Goal: Check status: Check status

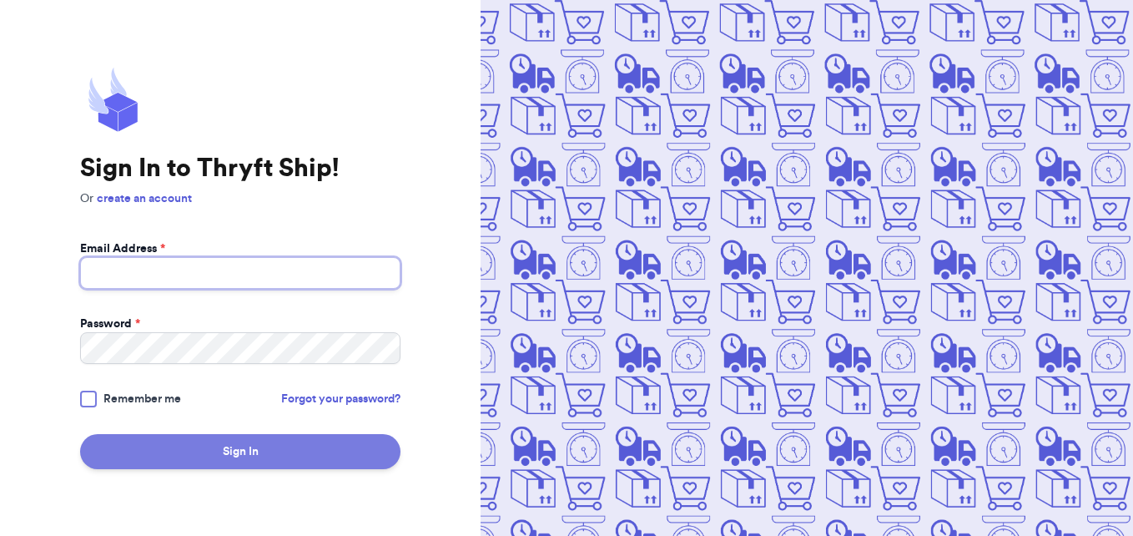
type input "[EMAIL_ADDRESS][DOMAIN_NAME]"
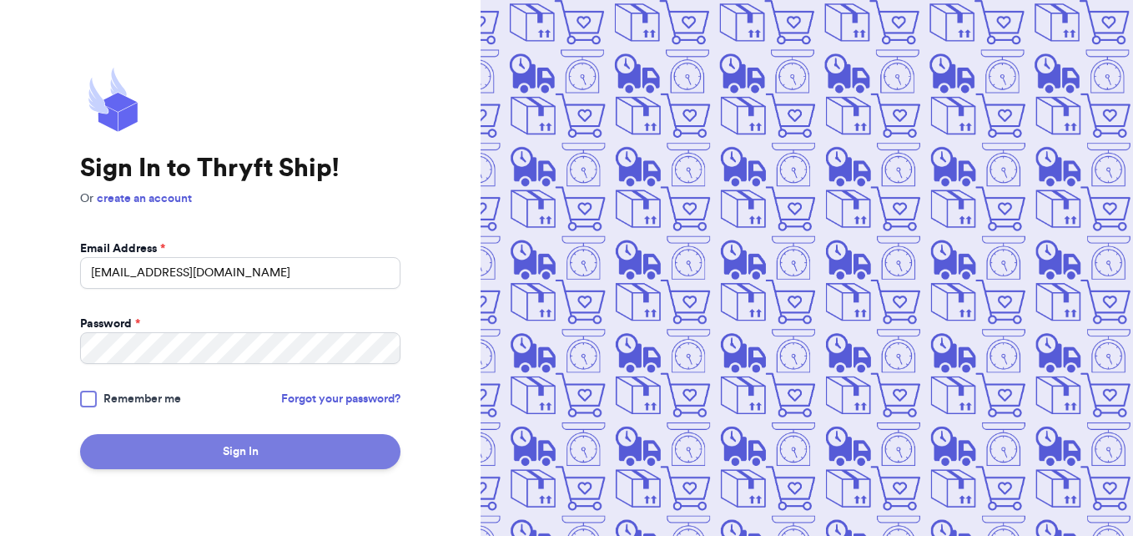
click at [263, 452] on button "Sign In" at bounding box center [240, 451] width 320 height 35
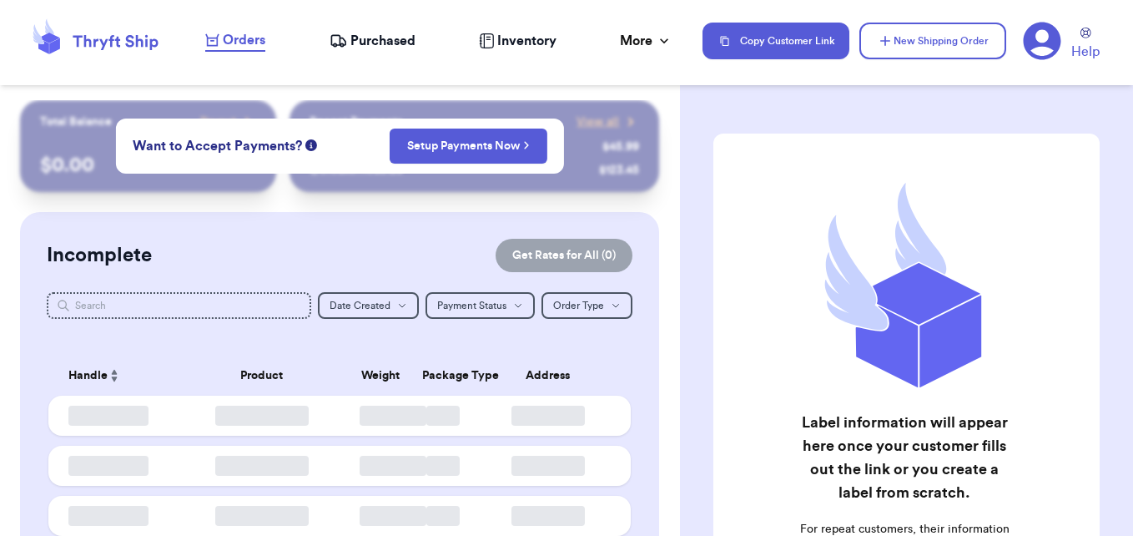
checkbox input "false"
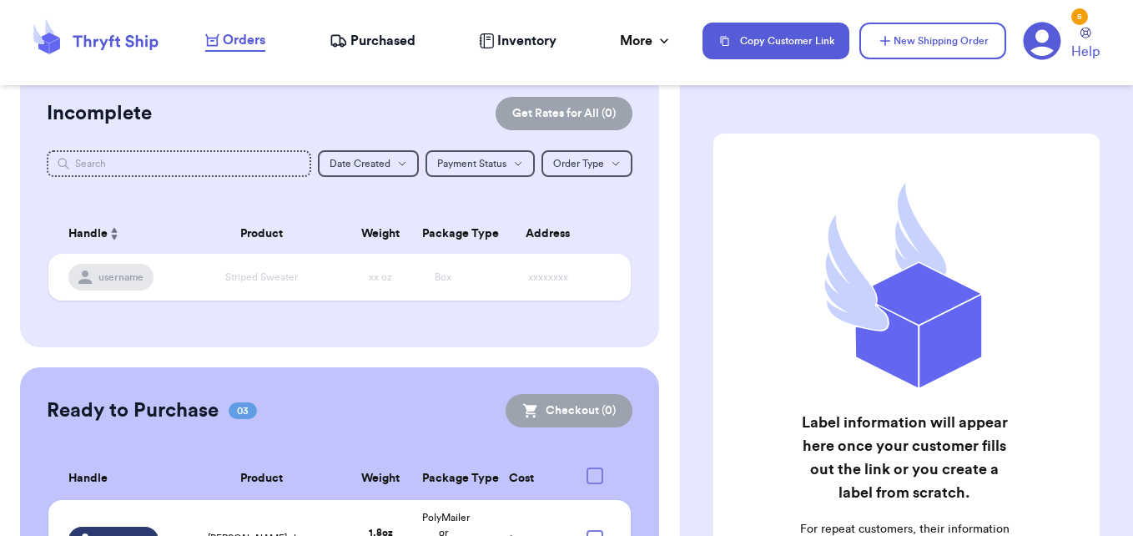
scroll to position [306, 0]
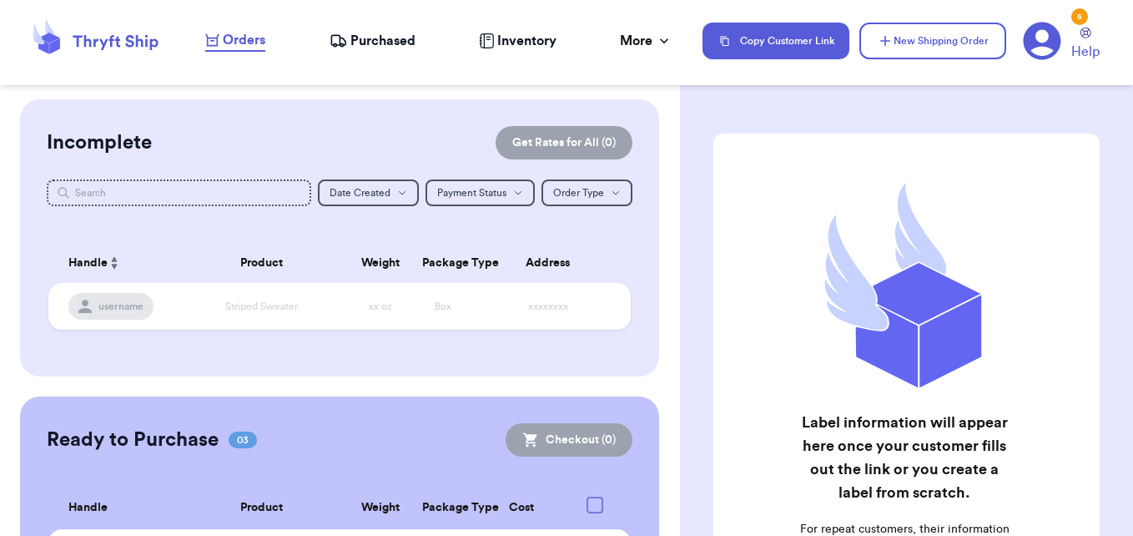
click at [397, 35] on span "Purchased" at bounding box center [382, 41] width 65 height 20
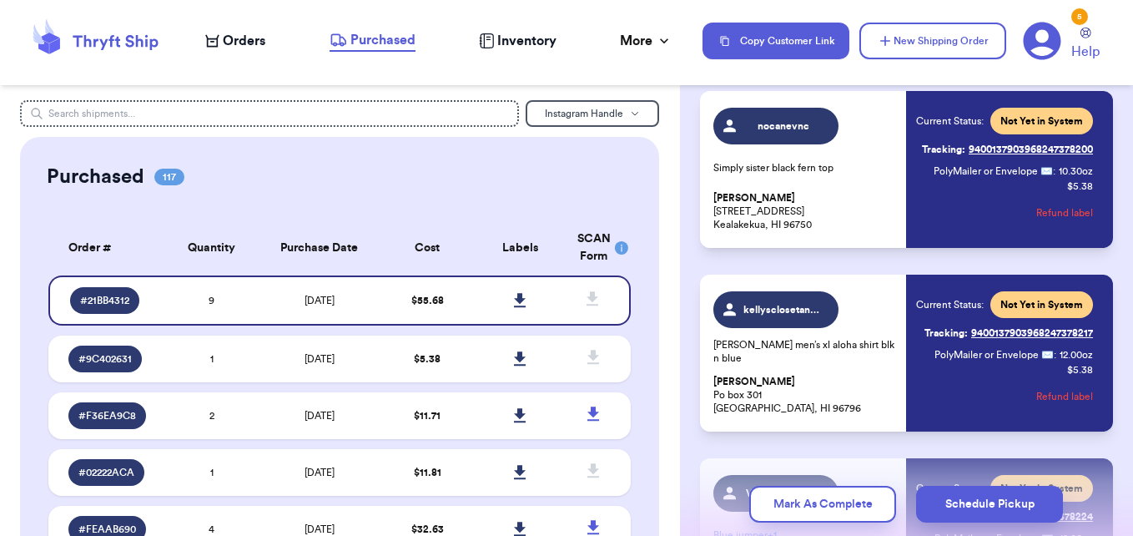
scroll to position [126, 0]
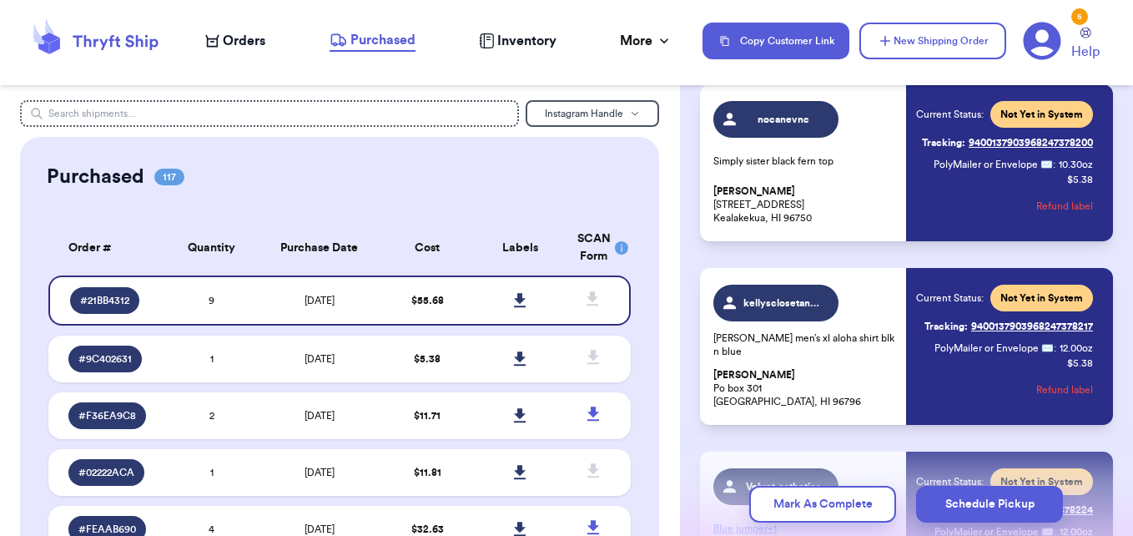
click at [329, 30] on link "Purchased" at bounding box center [372, 41] width 86 height 22
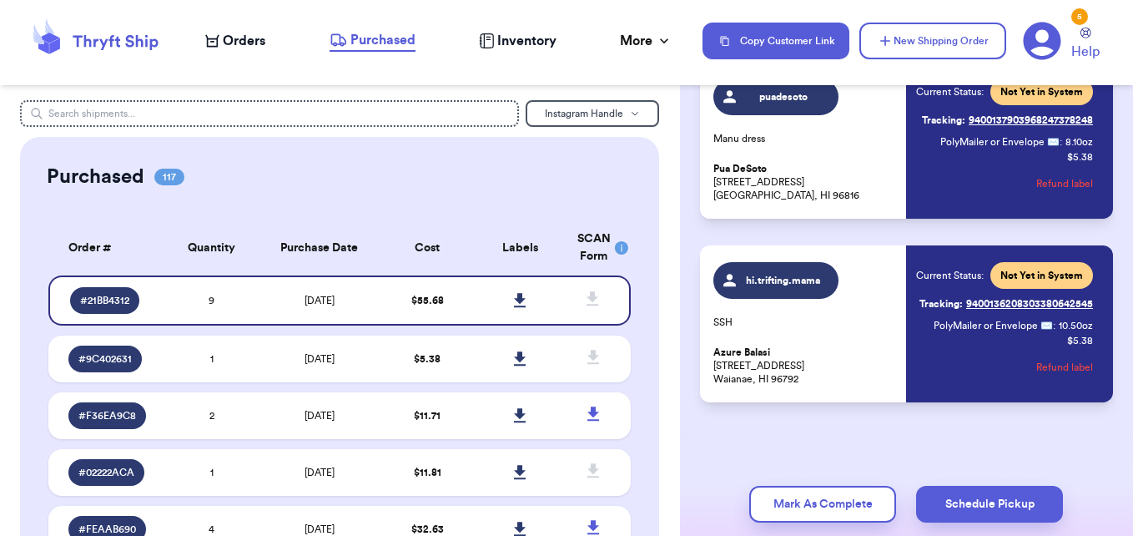
scroll to position [1553, 0]
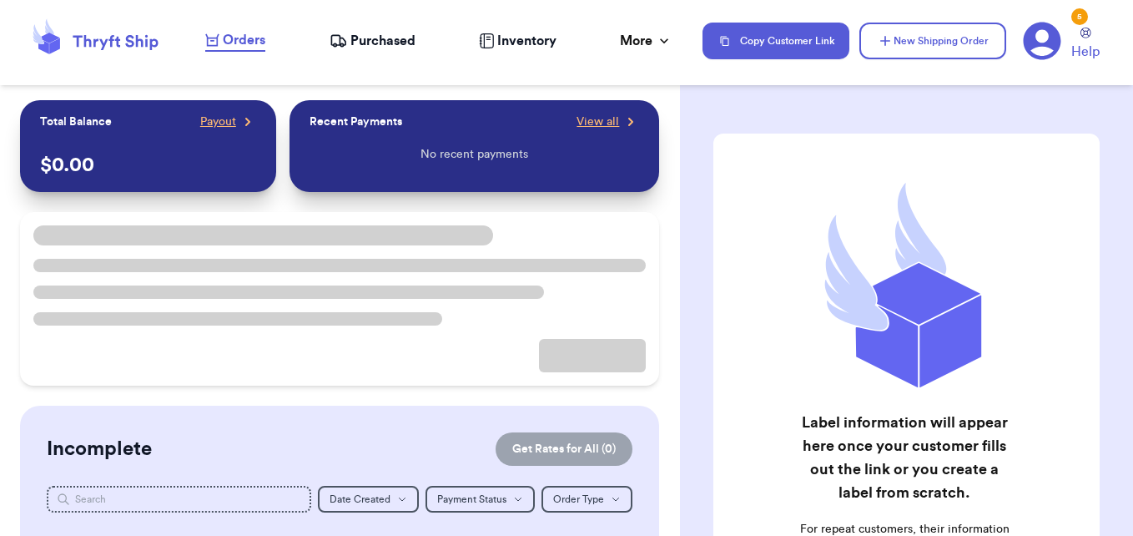
checkbox input "false"
